Goal: Communication & Community: Answer question/provide support

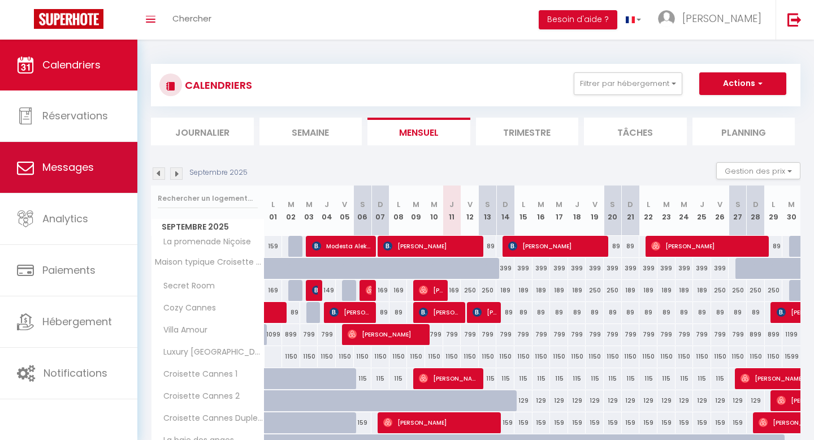
click at [61, 168] on span "Messages" at bounding box center [67, 167] width 51 height 14
select select "message"
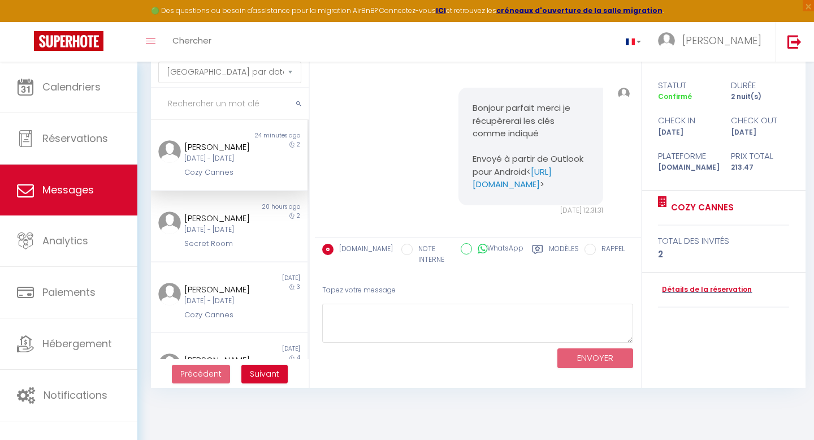
scroll to position [62, 0]
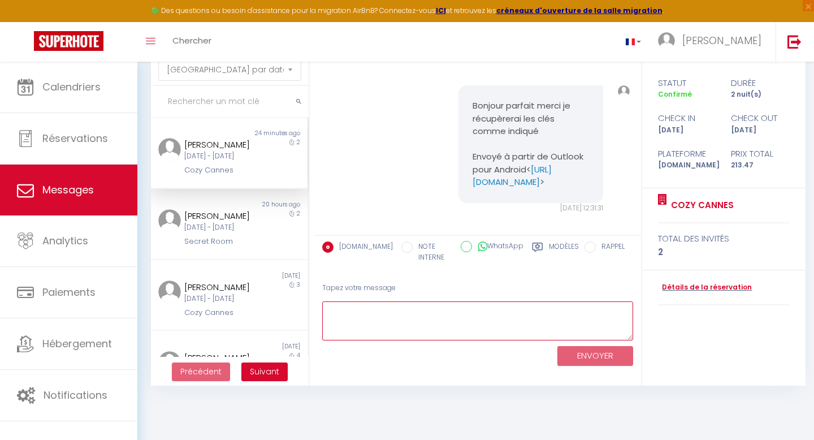
click at [367, 314] on textarea at bounding box center [477, 320] width 311 height 39
type textarea "L"
drag, startPoint x: 446, startPoint y: 311, endPoint x: 354, endPoint y: 310, distance: 92.7
click at [354, 310] on textarea "Merci pour votre coopération [PERSON_NAME] !" at bounding box center [477, 320] width 311 height 39
click at [401, 310] on textarea "[PERSON_NAME] !" at bounding box center [477, 320] width 311 height 39
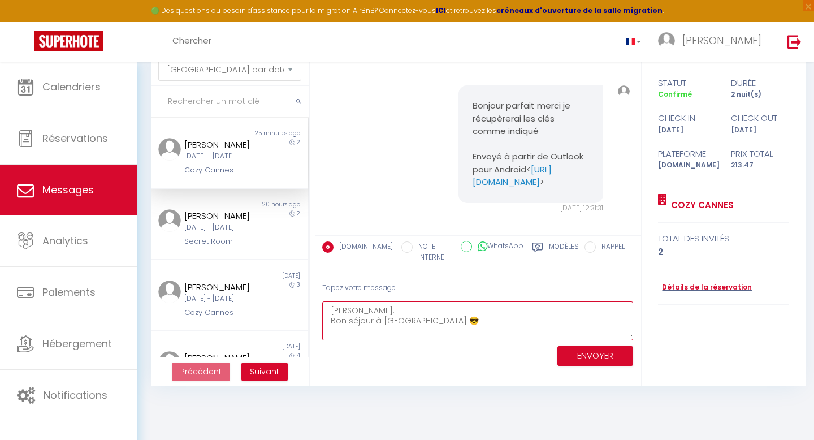
click at [540, 333] on textarea "[PERSON_NAME]. Bon séjour à [GEOGRAPHIC_DATA] 😎" at bounding box center [477, 320] width 311 height 39
type textarea "[PERSON_NAME]. Bon séjour à [GEOGRAPHIC_DATA] 😎"
click at [584, 350] on button "ENVOYER" at bounding box center [595, 356] width 76 height 20
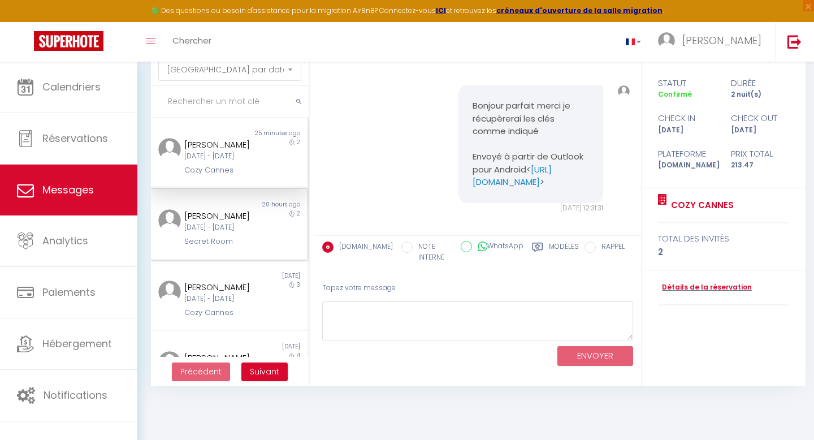
scroll to position [3160, 0]
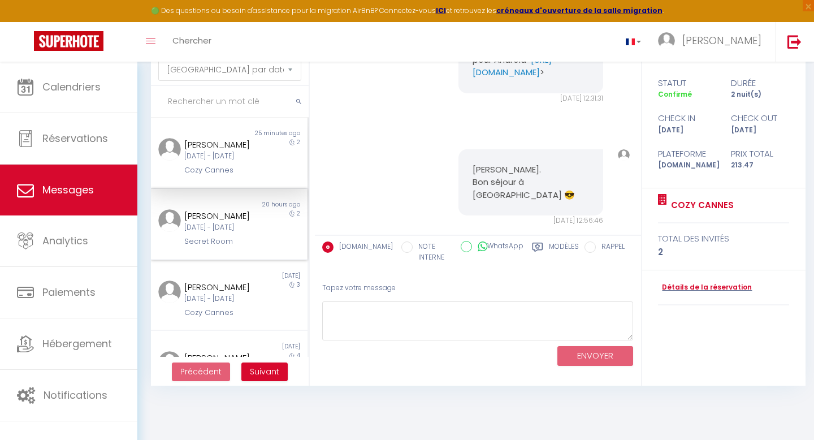
click at [248, 233] on div "[DATE] - [DATE]" at bounding box center [222, 227] width 76 height 11
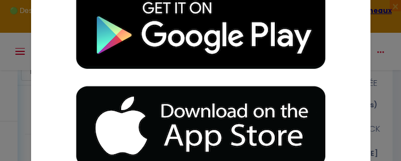
scroll to position [2403, 0]
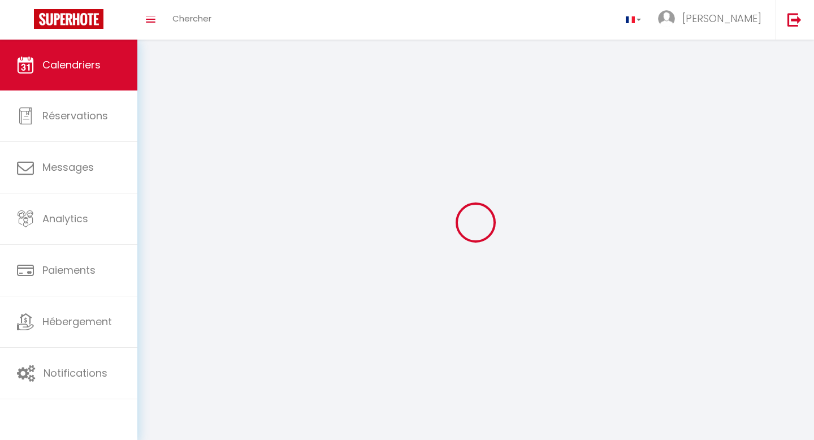
select select
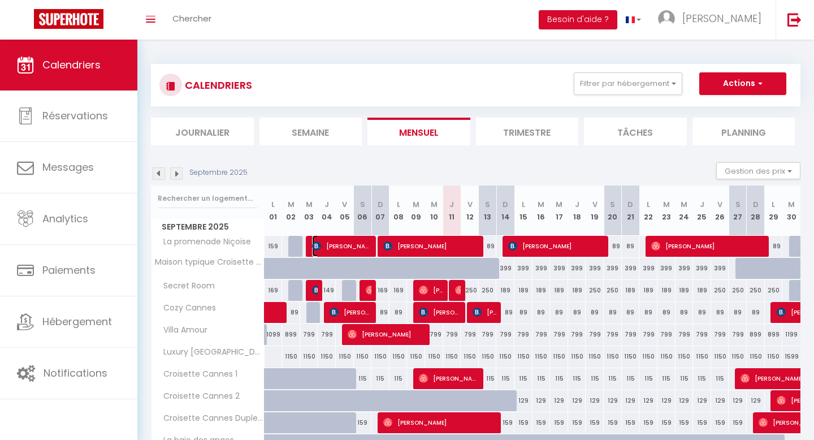
click at [353, 253] on span "[PERSON_NAME] Aleknaitė" at bounding box center [342, 245] width 60 height 21
select select "OK"
select select "KO"
select select "1"
select select "0"
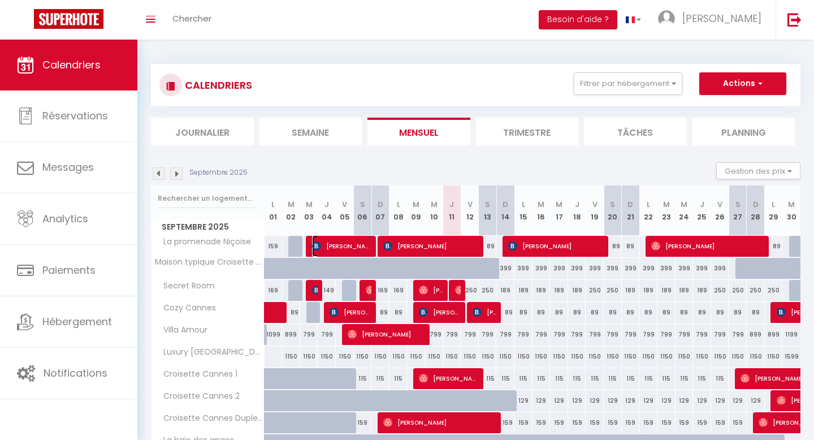
select select "1"
select select
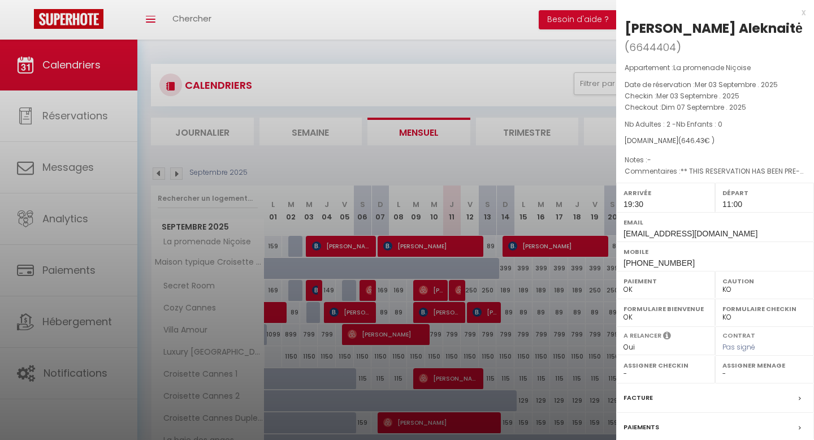
click at [353, 251] on div at bounding box center [407, 220] width 814 height 440
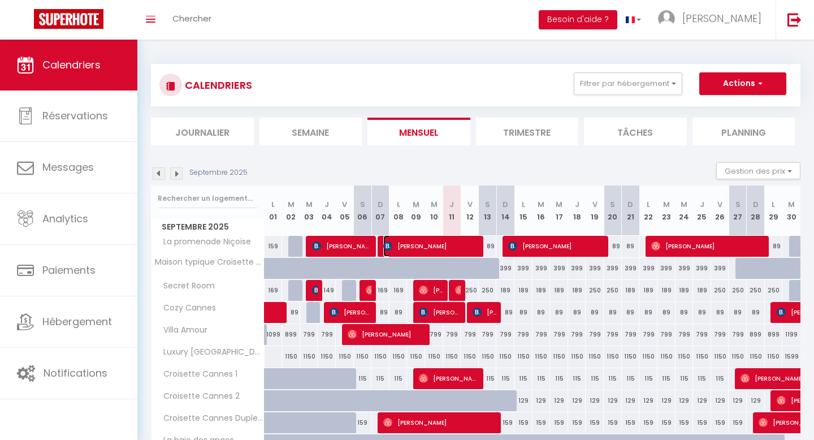
click at [415, 241] on span "[PERSON_NAME]" at bounding box center [431, 245] width 97 height 21
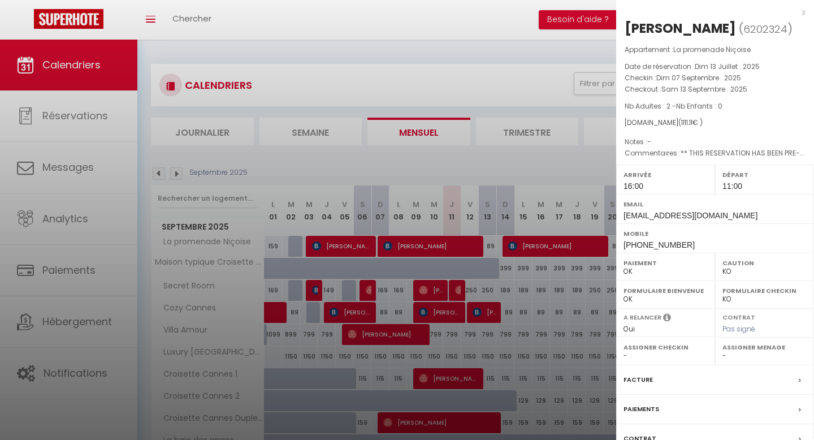
click at [415, 241] on div at bounding box center [407, 220] width 814 height 440
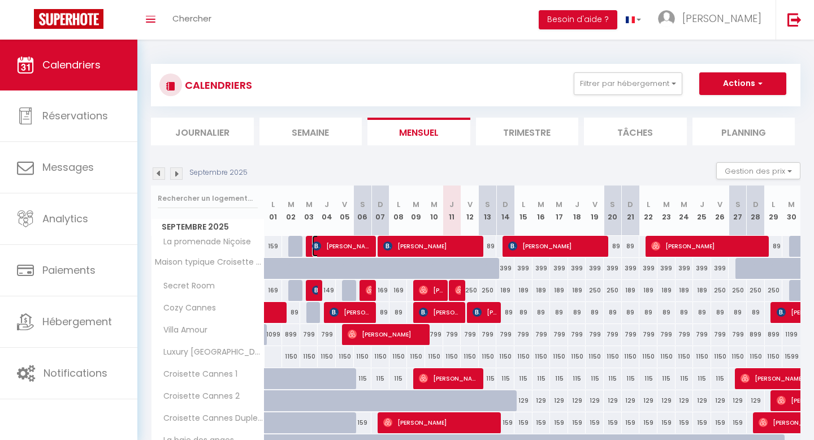
click at [319, 249] on img at bounding box center [316, 245] width 9 height 9
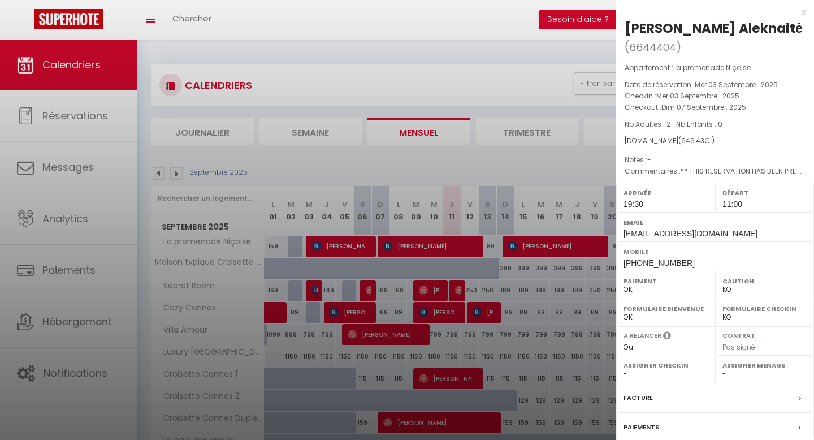
click at [315, 283] on div at bounding box center [407, 220] width 814 height 440
